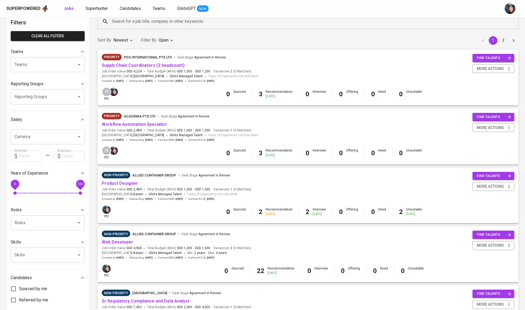
scroll to position [29, 0]
click at [167, 64] on link "Supply Chain Coordinators (2 headcount)" at bounding box center [143, 65] width 83 height 5
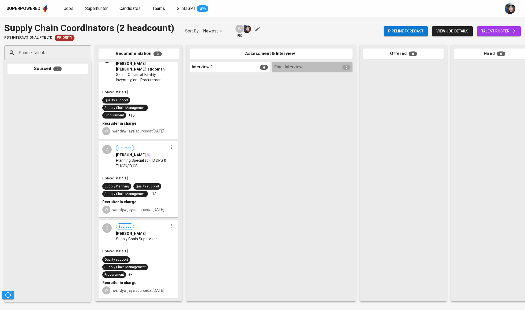
click at [509, 23] on div "Pipeline forecast view job details talent roster" at bounding box center [452, 31] width 137 height 20
click at [509, 31] on span "talent roster" at bounding box center [499, 31] width 35 height 7
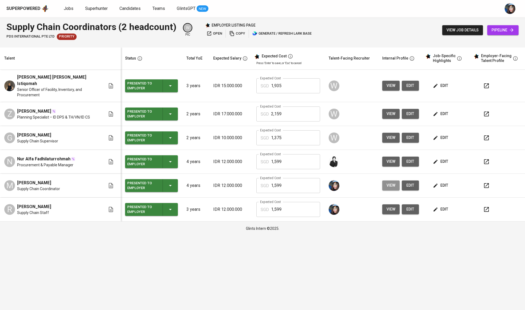
click at [395, 182] on span "view" at bounding box center [391, 185] width 9 height 7
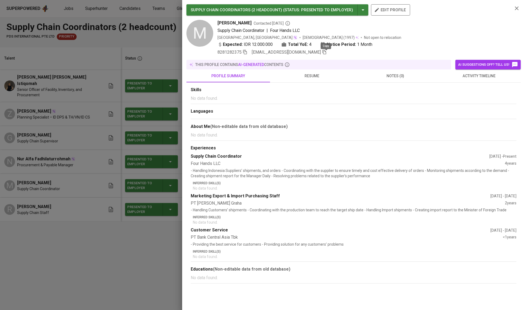
click at [327, 54] on icon "button" at bounding box center [324, 52] width 5 height 5
click at [105, 49] on div at bounding box center [262, 155] width 525 height 310
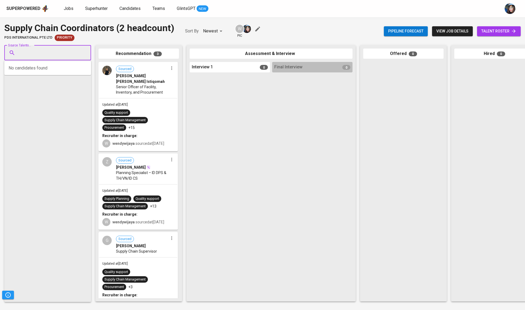
click at [73, 54] on input "Source Talents..." at bounding box center [45, 53] width 56 height 10
paste input "[EMAIL_ADDRESS][DOMAIN_NAME]"
type input "[EMAIL_ADDRESS][DOMAIN_NAME]"
click at [65, 69] on div "[PERSON_NAME]" at bounding box center [47, 67] width 50 height 5
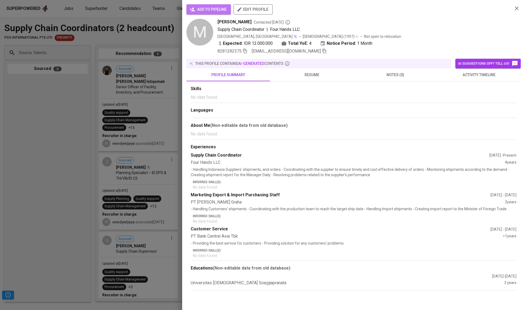
click at [210, 8] on span "add to pipeline" at bounding box center [209, 9] width 36 height 7
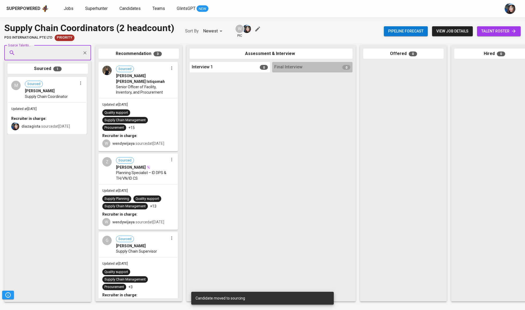
click at [488, 34] on span "talent roster" at bounding box center [499, 31] width 35 height 7
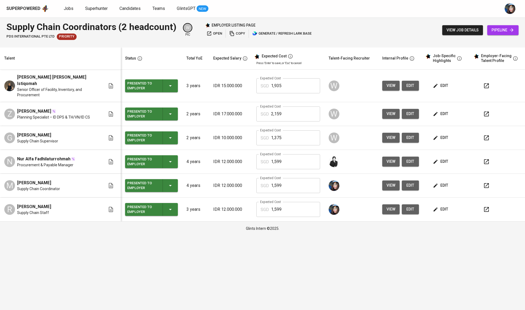
click at [396, 205] on button "view" at bounding box center [391, 209] width 17 height 10
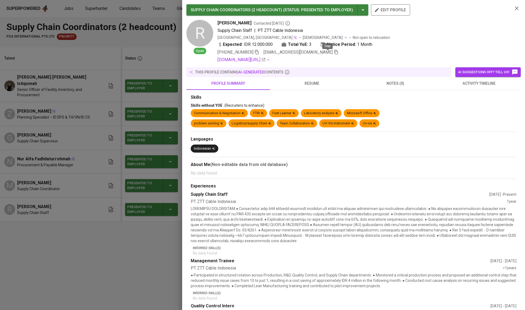
click at [334, 53] on icon "button" at bounding box center [336, 52] width 5 height 5
click at [91, 27] on div at bounding box center [262, 155] width 525 height 310
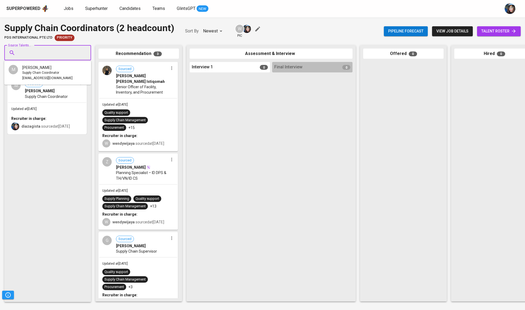
click at [62, 56] on input "Source Talents..." at bounding box center [45, 53] width 56 height 10
paste input "[EMAIL_ADDRESS][DOMAIN_NAME]"
type input "[EMAIL_ADDRESS][DOMAIN_NAME]"
click at [60, 72] on div "Supply Chain Staff" at bounding box center [47, 72] width 50 height 5
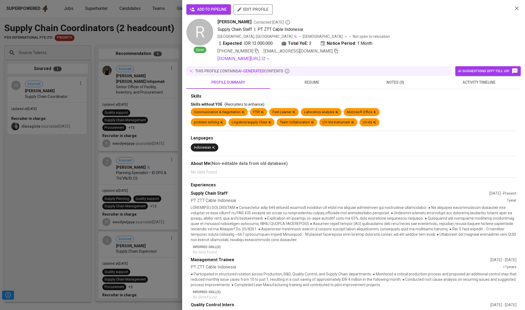
click at [215, 10] on span "add to pipeline" at bounding box center [209, 9] width 36 height 7
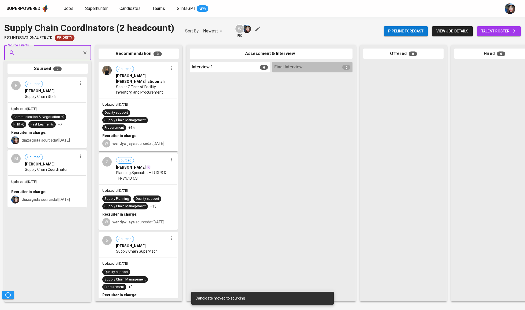
click at [144, 120] on div "Quality support Supply Chain Management Procurement +15" at bounding box center [138, 119] width 72 height 21
